Goal: Communication & Community: Answer question/provide support

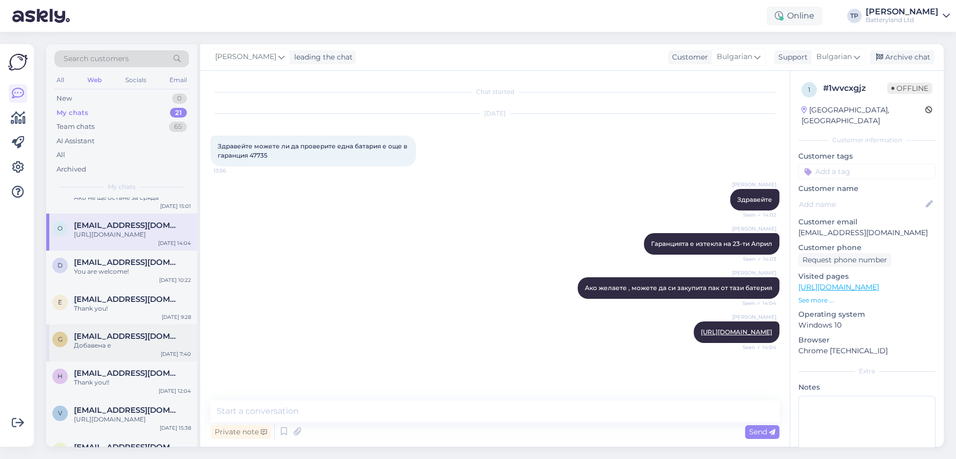
scroll to position [46, 0]
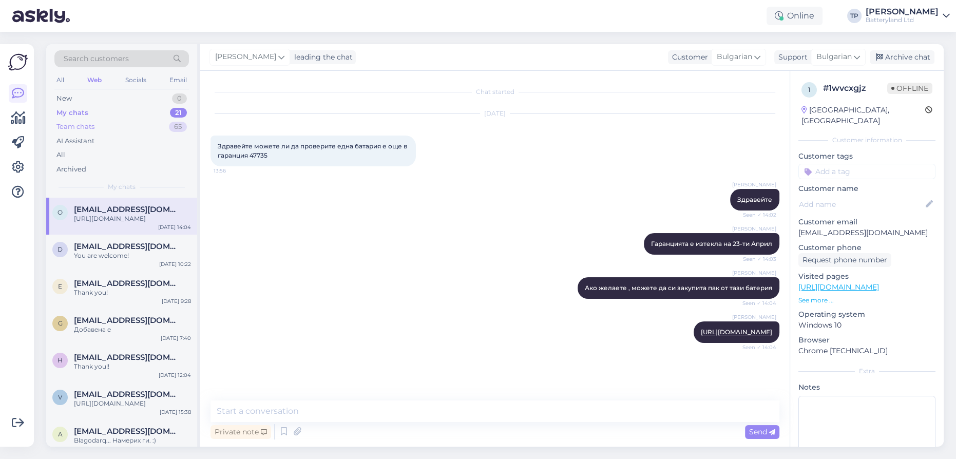
click at [78, 127] on div "Team chats" at bounding box center [75, 127] width 38 height 10
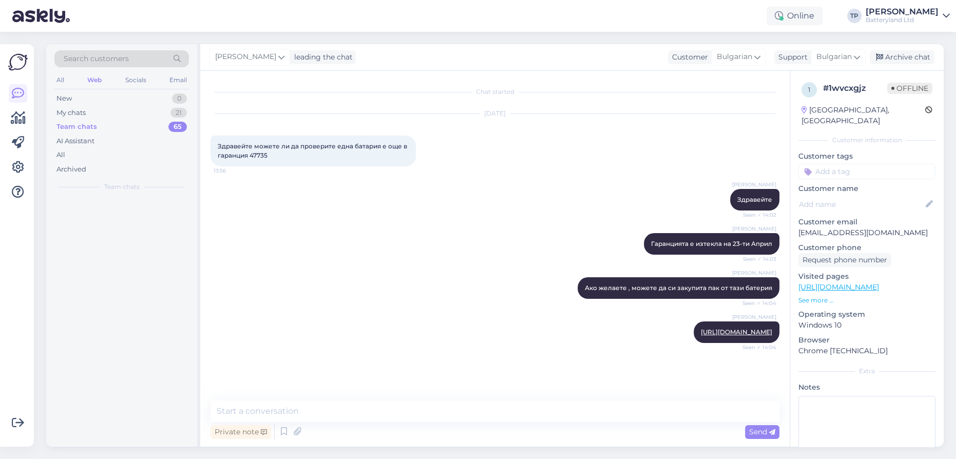
scroll to position [0, 0]
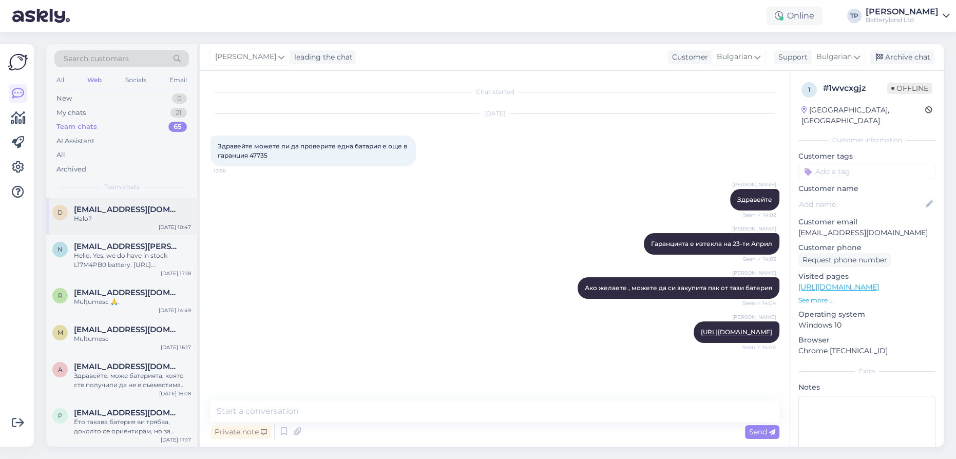
click at [117, 217] on div "[EMAIL_ADDRESS][DOMAIN_NAME] Halo?" at bounding box center [132, 214] width 117 height 18
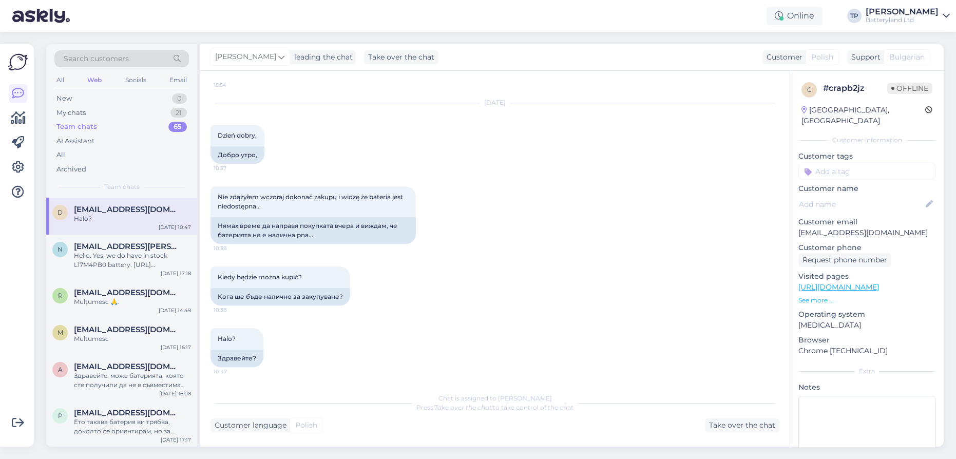
scroll to position [1490, 0]
click at [731, 425] on div "Take over the chat" at bounding box center [742, 426] width 74 height 14
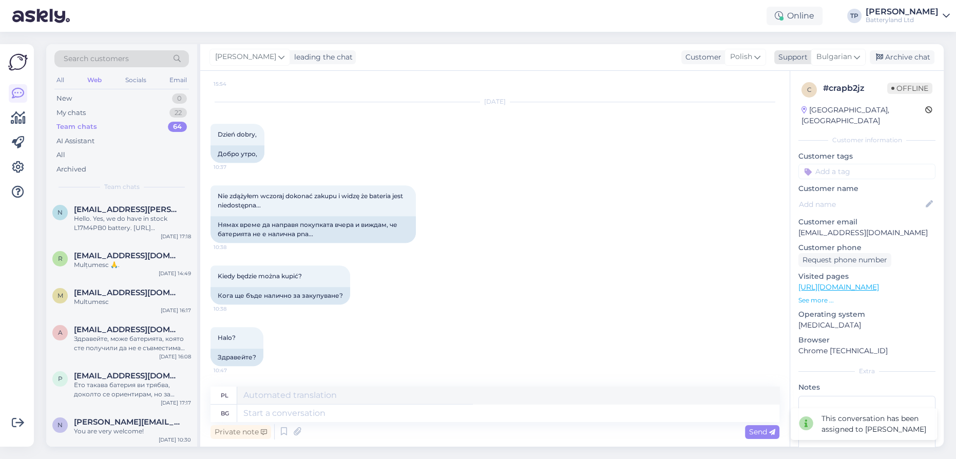
click at [855, 57] on icon at bounding box center [857, 56] width 6 height 11
drag, startPoint x: 814, startPoint y: 108, endPoint x: 795, endPoint y: 115, distance: 20.1
click at [814, 108] on link "English" at bounding box center [820, 102] width 113 height 16
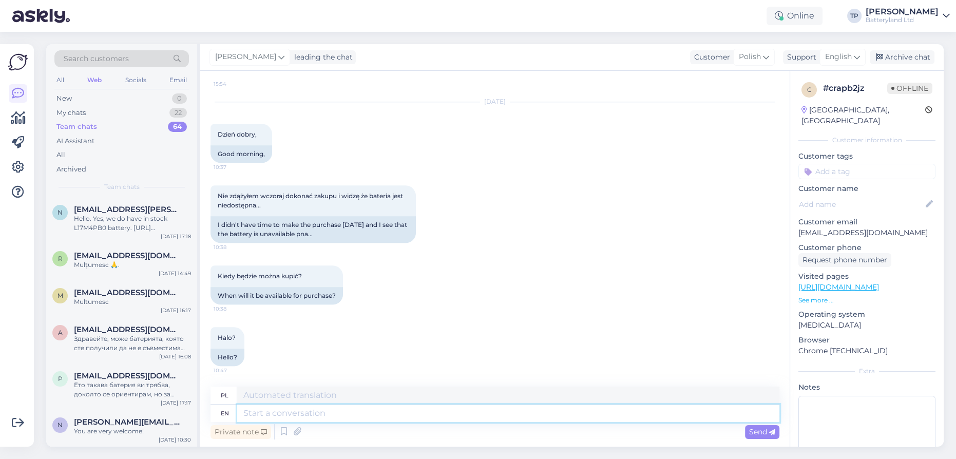
click at [325, 416] on textarea at bounding box center [508, 413] width 542 height 17
type textarea "Hi,"
type textarea "Cześć"
type textarea "Hi,"
type textarea "Cześć,"
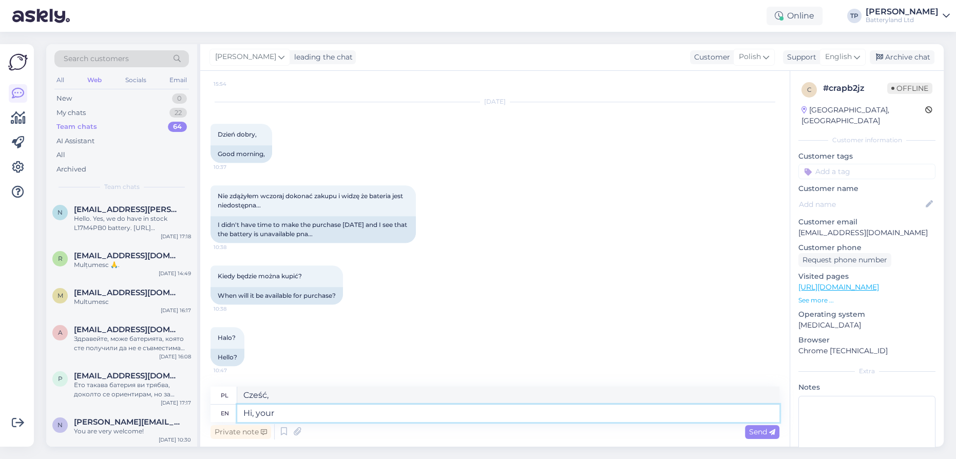
type textarea "Hi, your b"
type textarea "Cześć, twój"
type textarea "Hi, your battery"
type textarea "Cześć, twoja bateria"
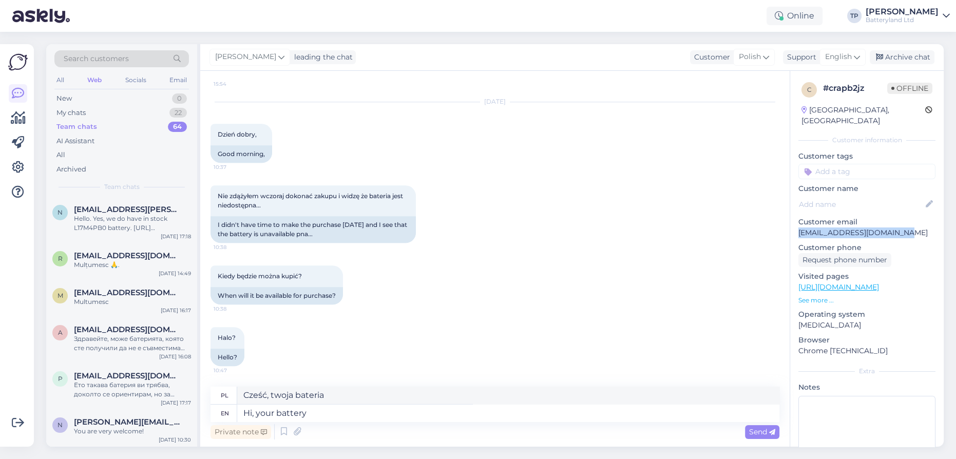
drag, startPoint x: 900, startPoint y: 223, endPoint x: 796, endPoint y: 218, distance: 103.4
click at [796, 218] on div "c # crapb2jz Offline [GEOGRAPHIC_DATA], Poznan Customer information Customer ta…" at bounding box center [867, 287] width 154 height 433
copy p "[EMAIL_ADDRESS][DOMAIN_NAME]"
click at [334, 415] on textarea "Hi, your battery" at bounding box center [508, 413] width 542 height 17
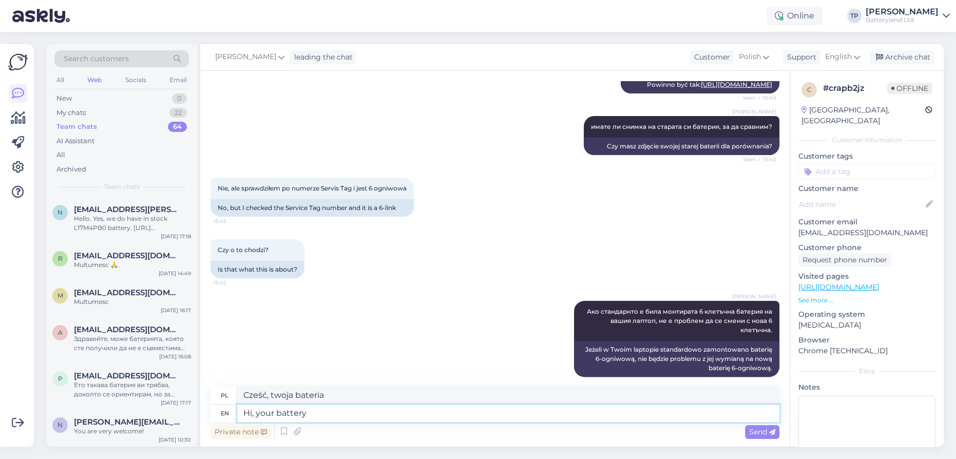
scroll to position [268, 0]
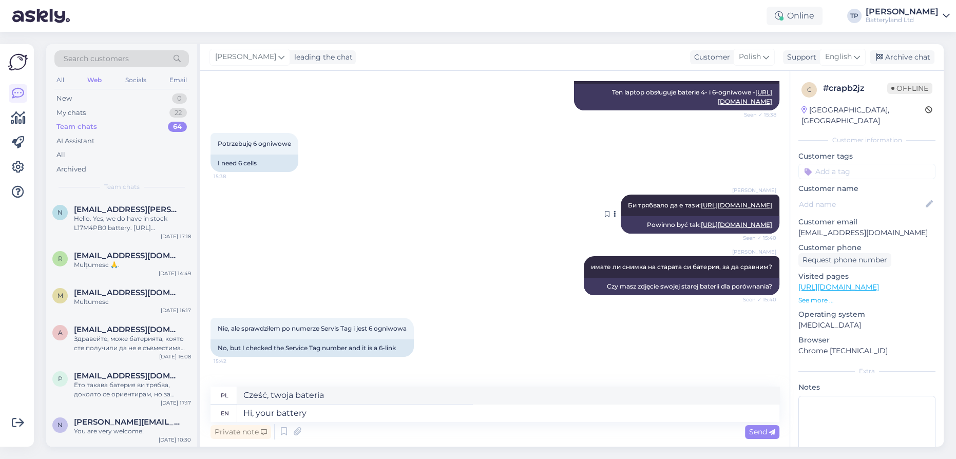
click at [704, 209] on link "[URL][DOMAIN_NAME]" at bounding box center [736, 205] width 71 height 8
drag, startPoint x: 343, startPoint y: 412, endPoint x: 317, endPoint y: 418, distance: 26.4
click at [317, 418] on textarea "Hi, your battery" at bounding box center [508, 413] width 542 height 17
type textarea "Hi, your battery i swaiting"
type textarea "Cześć, czekam na twoją baterię"
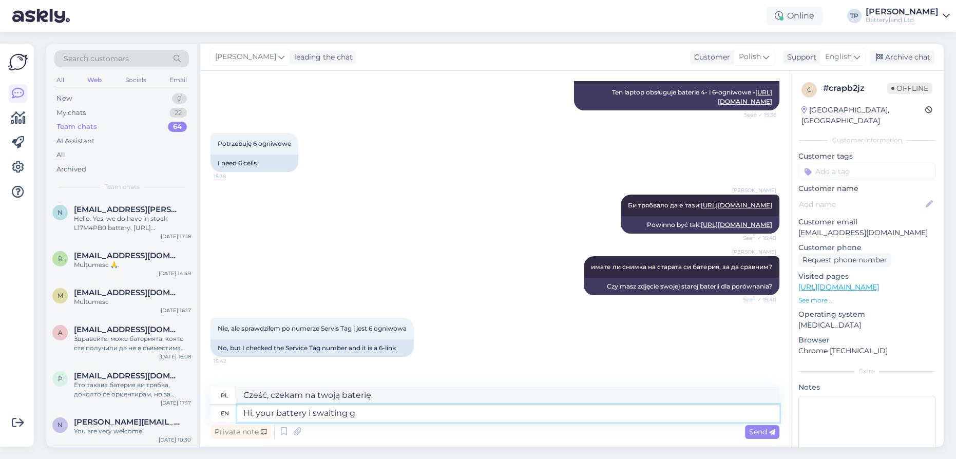
type textarea "Hi, your battery i swaiting go"
type textarea "Cześć, czekam na rozładowanie baterii"
type textarea "Hi, your battery i swaiting"
type textarea "Cześć, czekam na twoją baterię"
type textarea "Hi, your battery i"
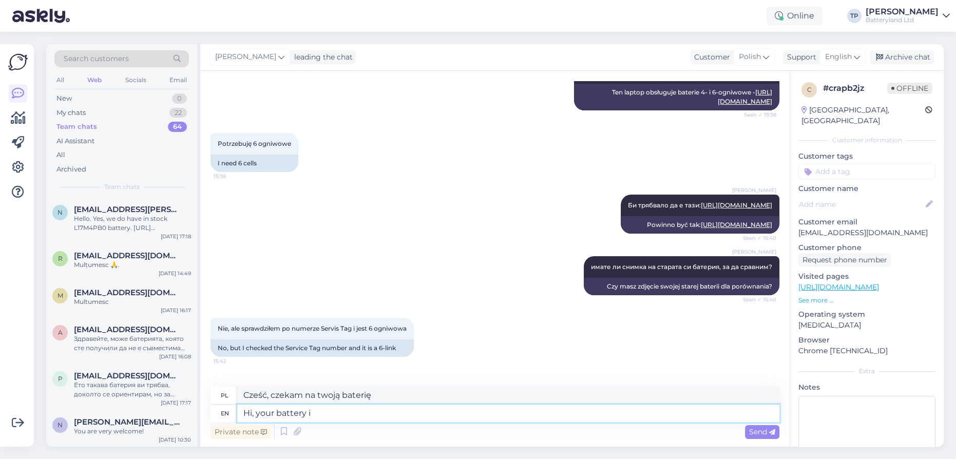
type textarea "Cześć, twoja bateria"
type textarea "Hi, your battery is"
type textarea "Cześć, twoja bateria jest"
type textarea "Hi, your battery is waiting"
type textarea "Cześć, Twoja bateria czeka"
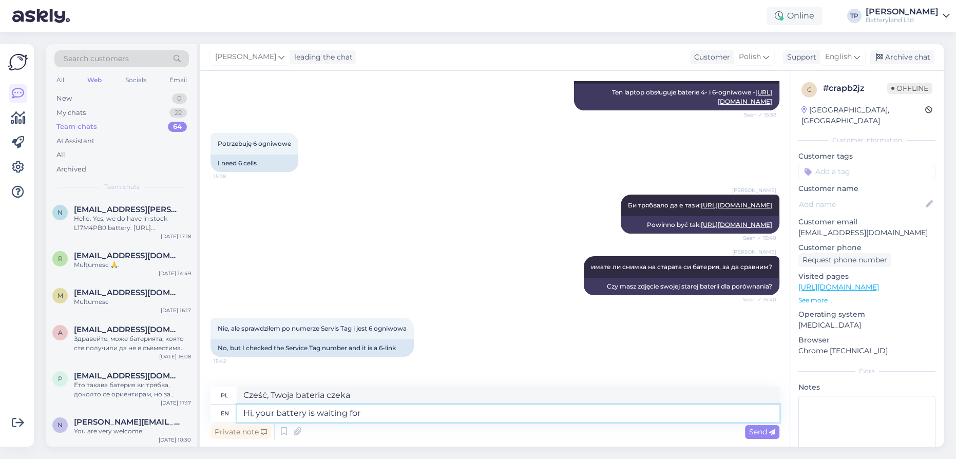
type textarea "Hi, your battery is waiting for y"
type textarea "Cześć, Twoja bateria czeka na"
type textarea "Hi, your battery is waiting for you"
type textarea "Cześć, Twoja bateria czeka na Ciebie"
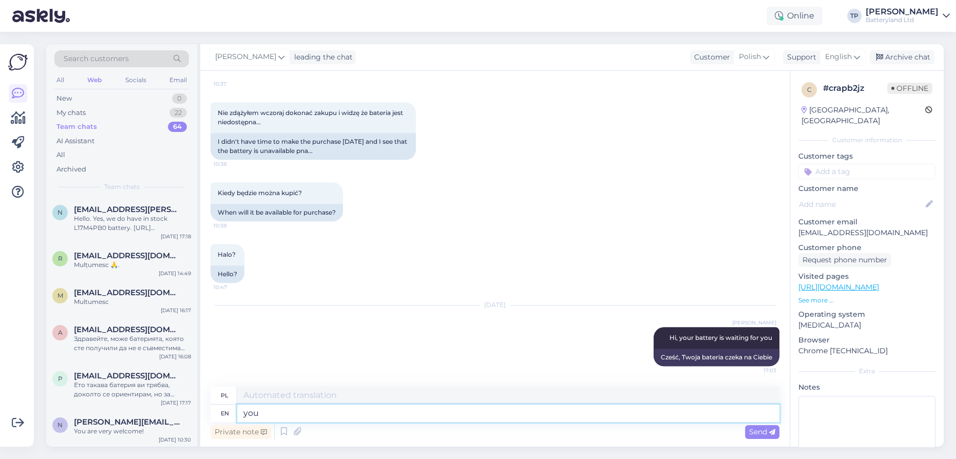
type textarea "you"
type textarea "[PERSON_NAME]"
type textarea "you just"
type textarea "ty po prostu"
type textarea "you just have"
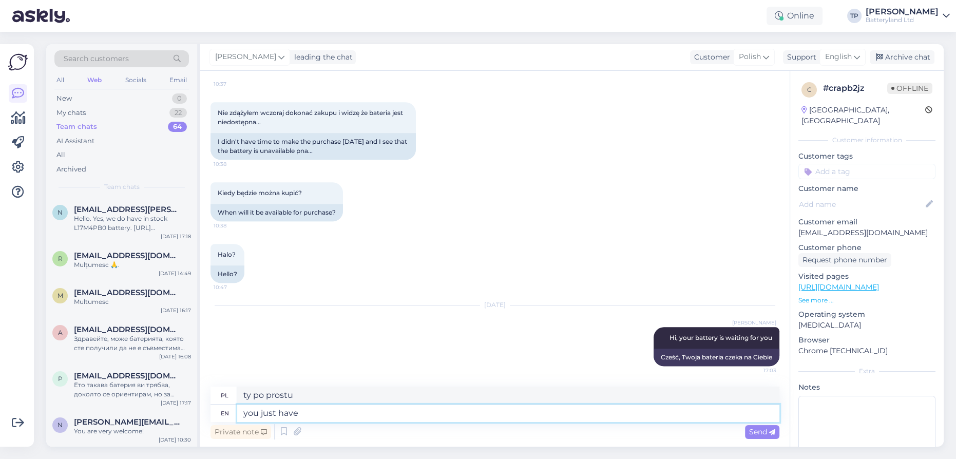
type textarea "po prostu masz"
type textarea "you just have to"
type textarea "musisz po prostu"
type textarea "you just have to make"
type textarea "musisz po prostu to zrobić"
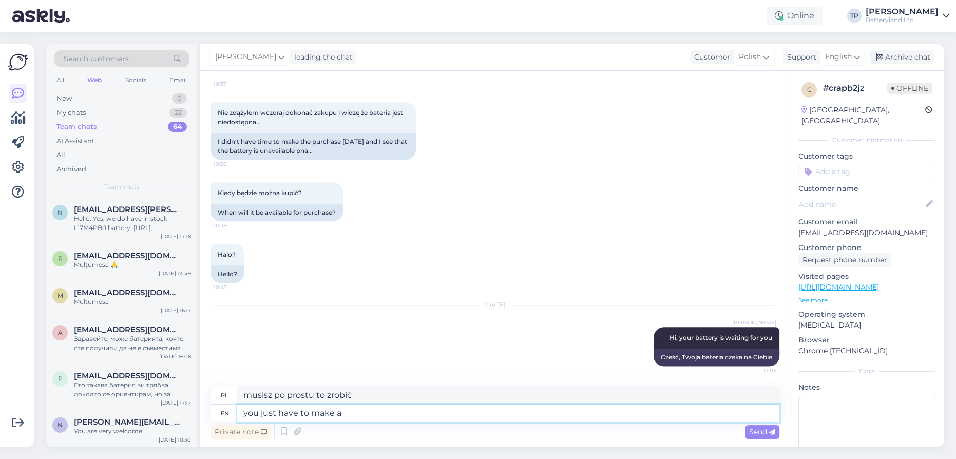
type textarea "you just have to make a n"
type textarea "musisz po prostu zrobić"
type textarea "you just have to make a new"
type textarea "musisz po prostu zrobić nowy"
type textarea "you just have to make a new order"
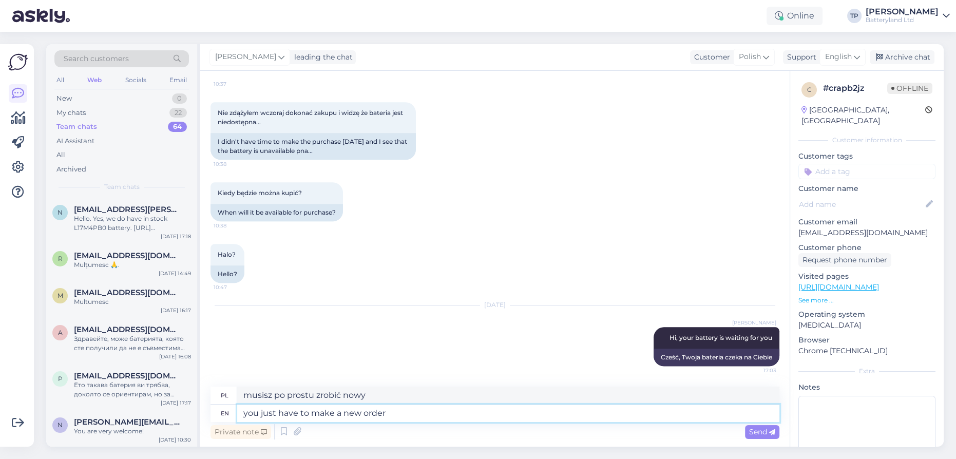
type textarea "wystarczy, że złożysz nowe zamówienie"
type textarea "you just have to make a new order and"
type textarea "wystarczy, że złożysz nowe zamówienie i"
type textarea "you just have to make a new order and try"
type textarea "wystarczy złożyć nowe zamówienie i spróbować"
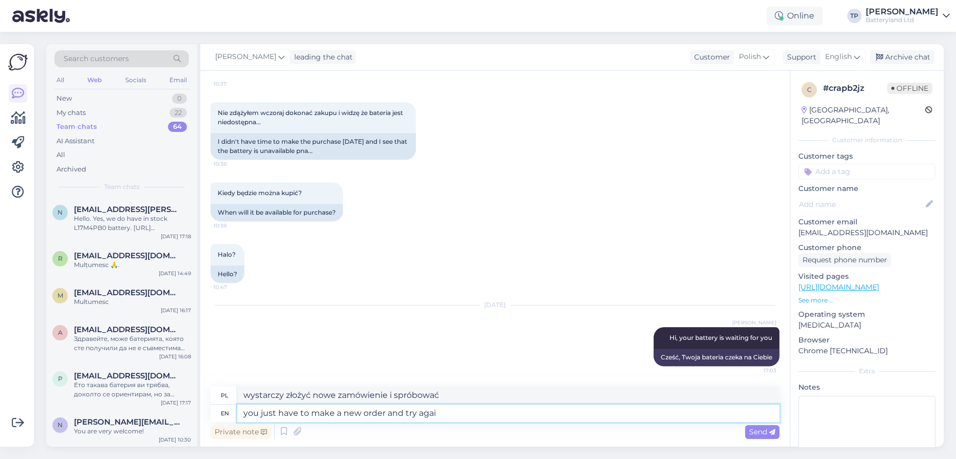
type textarea "you just have to make a new order and try again"
type textarea "wystarczy złożyć nowe zamówienie i spróbować ponownie"
type textarea "you just have to make a new order and try again to pay"
type textarea "wystarczy złożyć nowe zamówienie i spróbować ponownie zapłacić"
type textarea "you just have to make a new order and try again to pay by card"
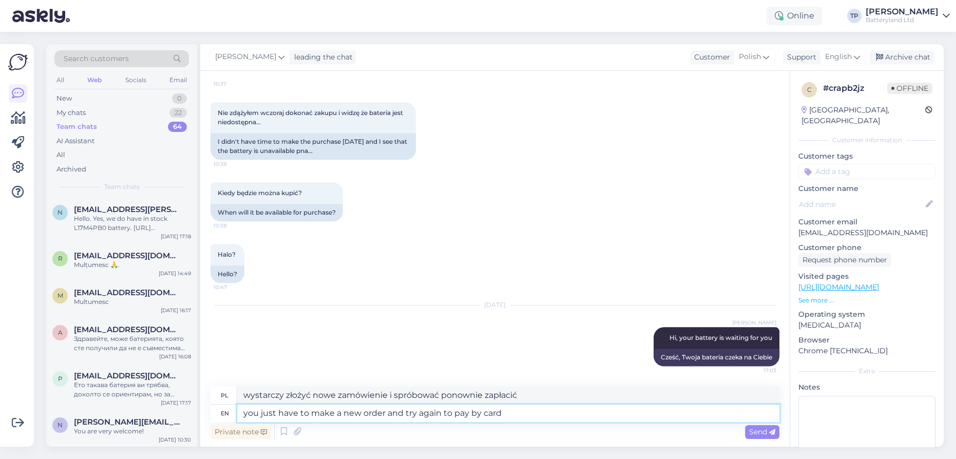
type textarea "wystarczy, że złożysz nowe zamówienie i spróbujesz zapłacić kartą"
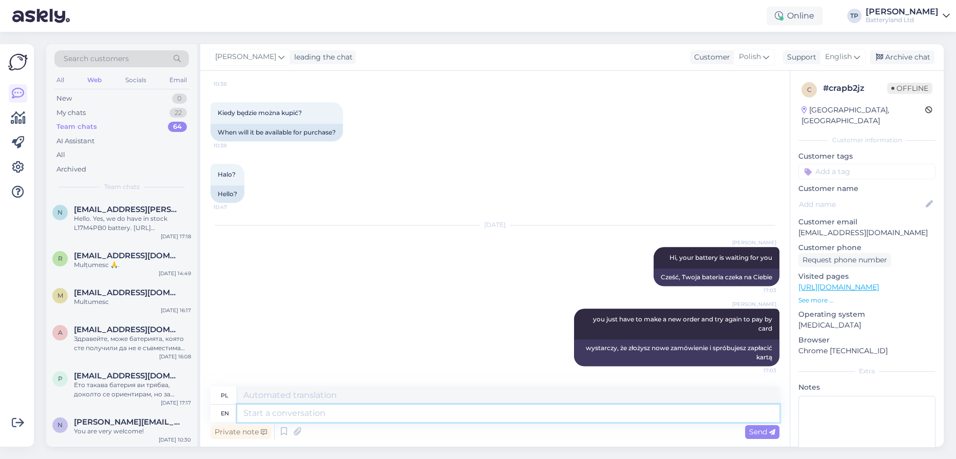
scroll to position [1644, 0]
drag, startPoint x: 899, startPoint y: 221, endPoint x: 797, endPoint y: 221, distance: 101.7
click at [797, 221] on div "c # crapb2jz Offline [GEOGRAPHIC_DATA], Poznan Customer information Customer ta…" at bounding box center [867, 287] width 154 height 433
copy p "[EMAIL_ADDRESS][DOMAIN_NAME]"
drag, startPoint x: 652, startPoint y: 276, endPoint x: 774, endPoint y: 284, distance: 123.0
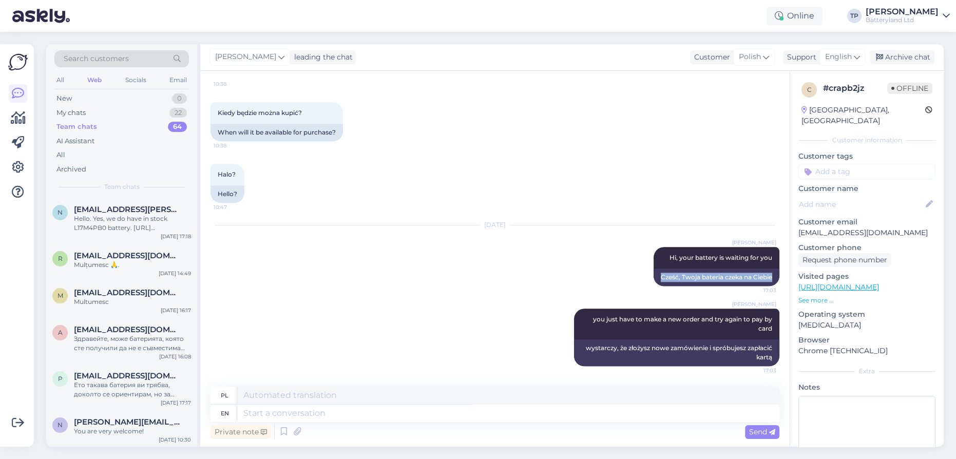
click at [774, 284] on div "Chat started [DATE] Potrzebuję baterię do Dell latitude 9520 2 in 1 15:34 I nee…" at bounding box center [500, 229] width 578 height 296
copy div "Cześć, Twoja bateria czeka na Ciebie"
drag, startPoint x: 578, startPoint y: 347, endPoint x: 774, endPoint y: 363, distance: 197.3
click at [774, 363] on div "Chat started [DATE] Potrzebuję baterię do Dell latitude 9520 2 in 1 15:34 I nee…" at bounding box center [500, 229] width 578 height 296
copy div "wystarczy, że złożysz nowe zamówienie i spróbujesz zapłacić kartą"
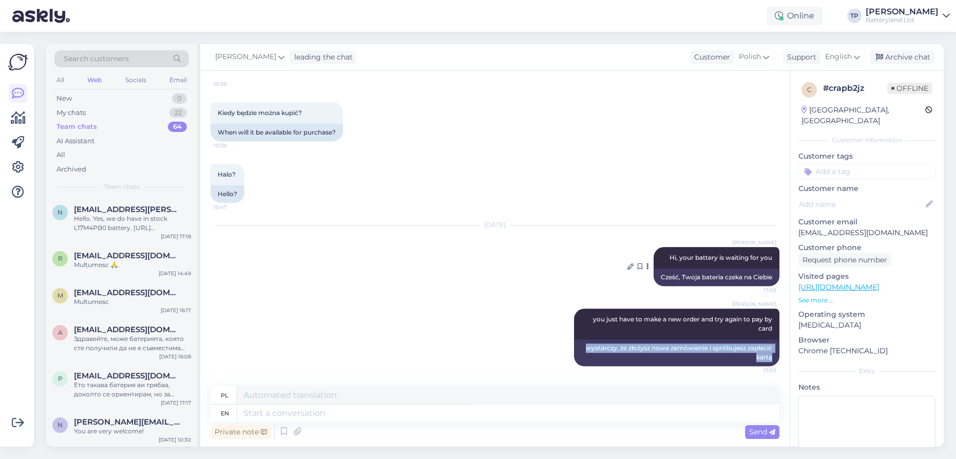
click at [708, 263] on div "[PERSON_NAME] Hi, your battery is waiting for you 17:03" at bounding box center [717, 258] width 126 height 22
drag, startPoint x: 661, startPoint y: 256, endPoint x: 786, endPoint y: 263, distance: 125.0
click at [786, 263] on div "Chat started [DATE] Potrzebuję baterię do Dell latitude 9520 2 in 1 15:34 I nee…" at bounding box center [500, 229] width 578 height 296
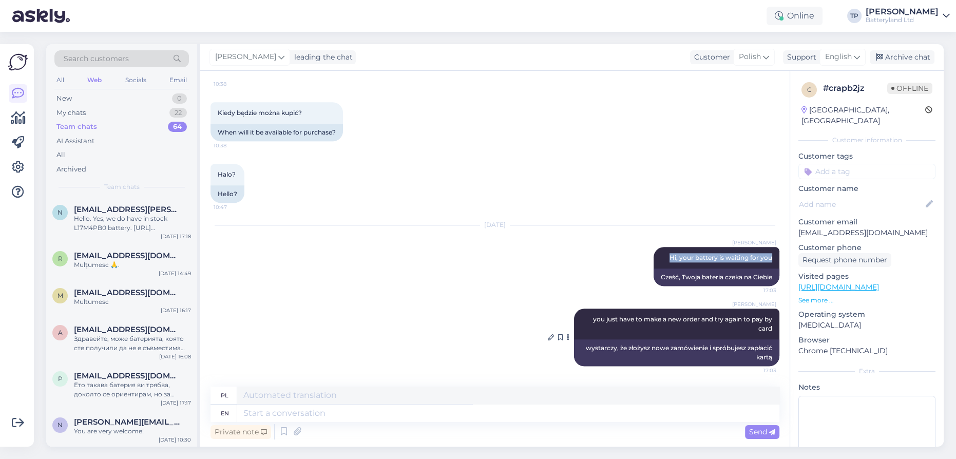
copy span "Hi, your battery is waiting for you"
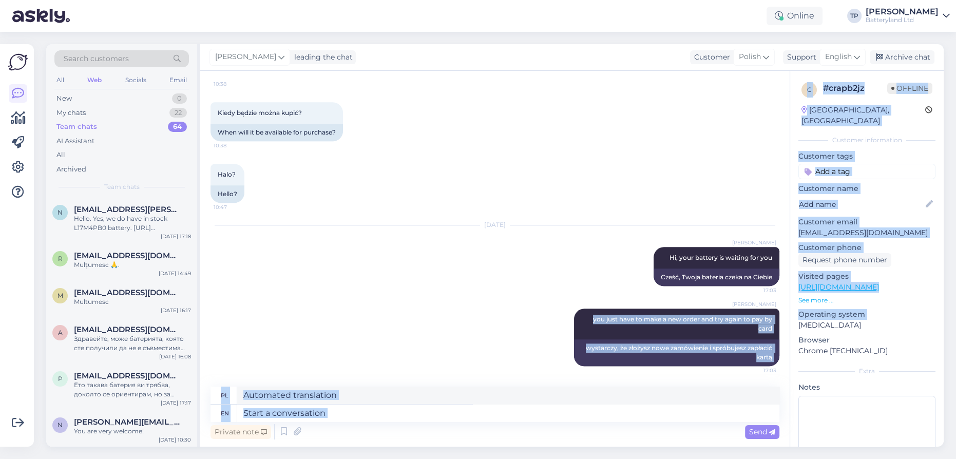
drag, startPoint x: 580, startPoint y: 317, endPoint x: 797, endPoint y: 320, distance: 216.7
click at [797, 320] on div "Chat started [DATE] Potrzebuję baterię do Dell latitude 9520 2 in 1 15:34 I nee…" at bounding box center [572, 259] width 744 height 376
click at [684, 331] on div "[PERSON_NAME] you just have to make a new order and try again to pay by card 17…" at bounding box center [676, 324] width 205 height 31
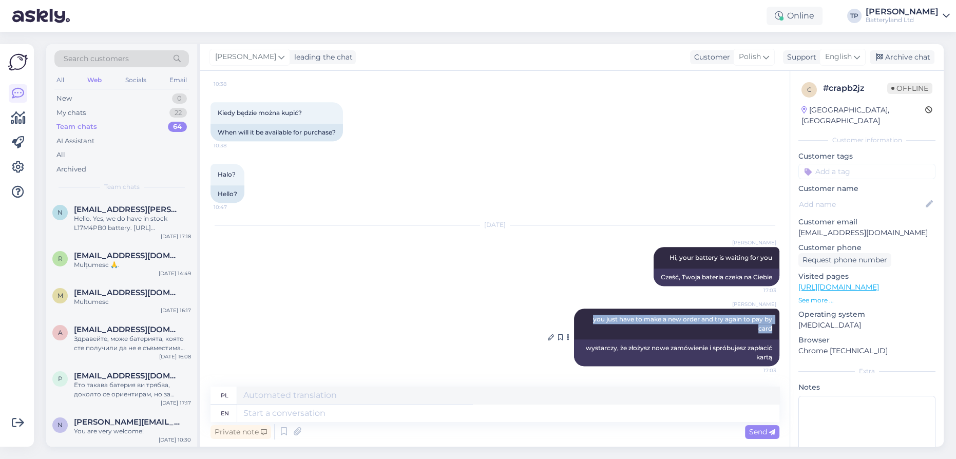
drag, startPoint x: 583, startPoint y: 319, endPoint x: 769, endPoint y: 328, distance: 186.6
click at [769, 328] on div "[PERSON_NAME] you just have to make a new order and try again to pay by card 17…" at bounding box center [676, 324] width 205 height 31
copy span "you just have to make a new order and try again to pay by card"
click at [337, 256] on div "[DATE] [PERSON_NAME] Hi, your battery is waiting for you 17:03 Cześć, Twoja bat…" at bounding box center [495, 255] width 569 height 83
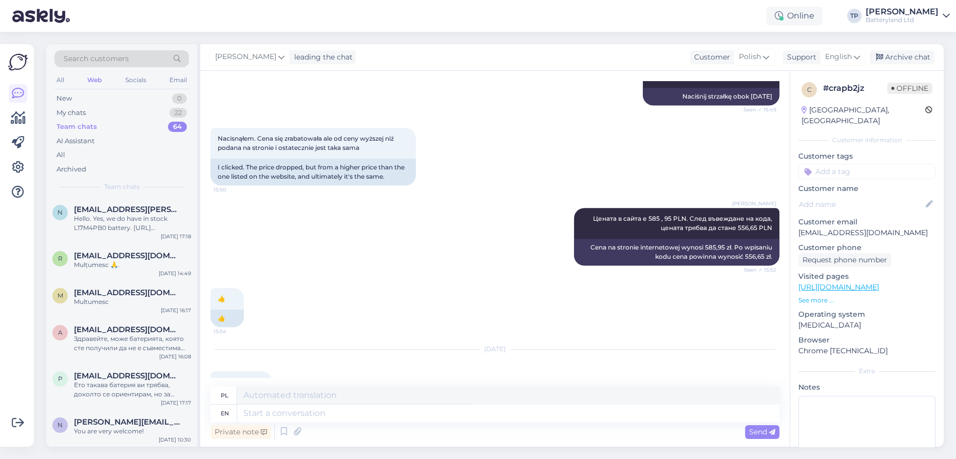
scroll to position [1131, 0]
